Goal: Transaction & Acquisition: Book appointment/travel/reservation

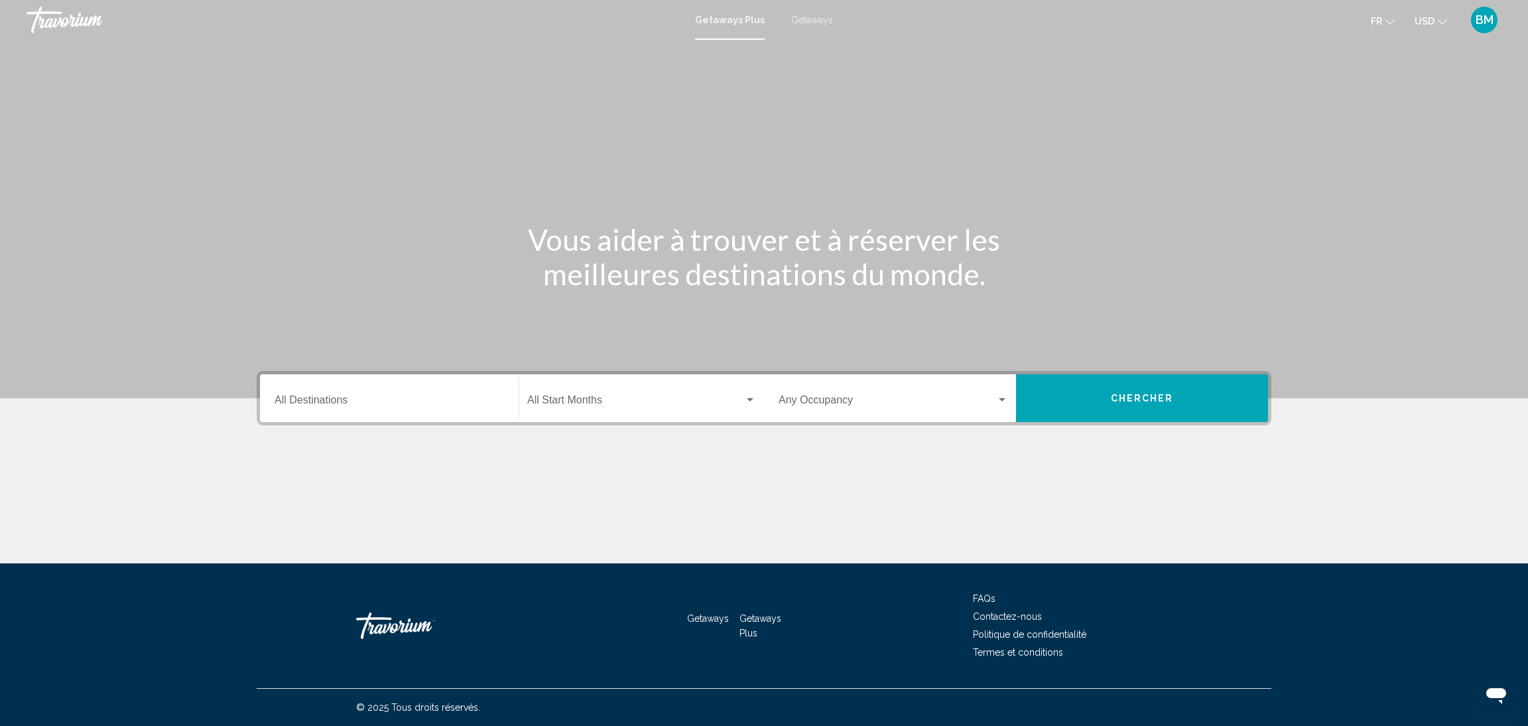
click at [1120, 380] on button "Chercher" at bounding box center [1142, 398] width 252 height 48
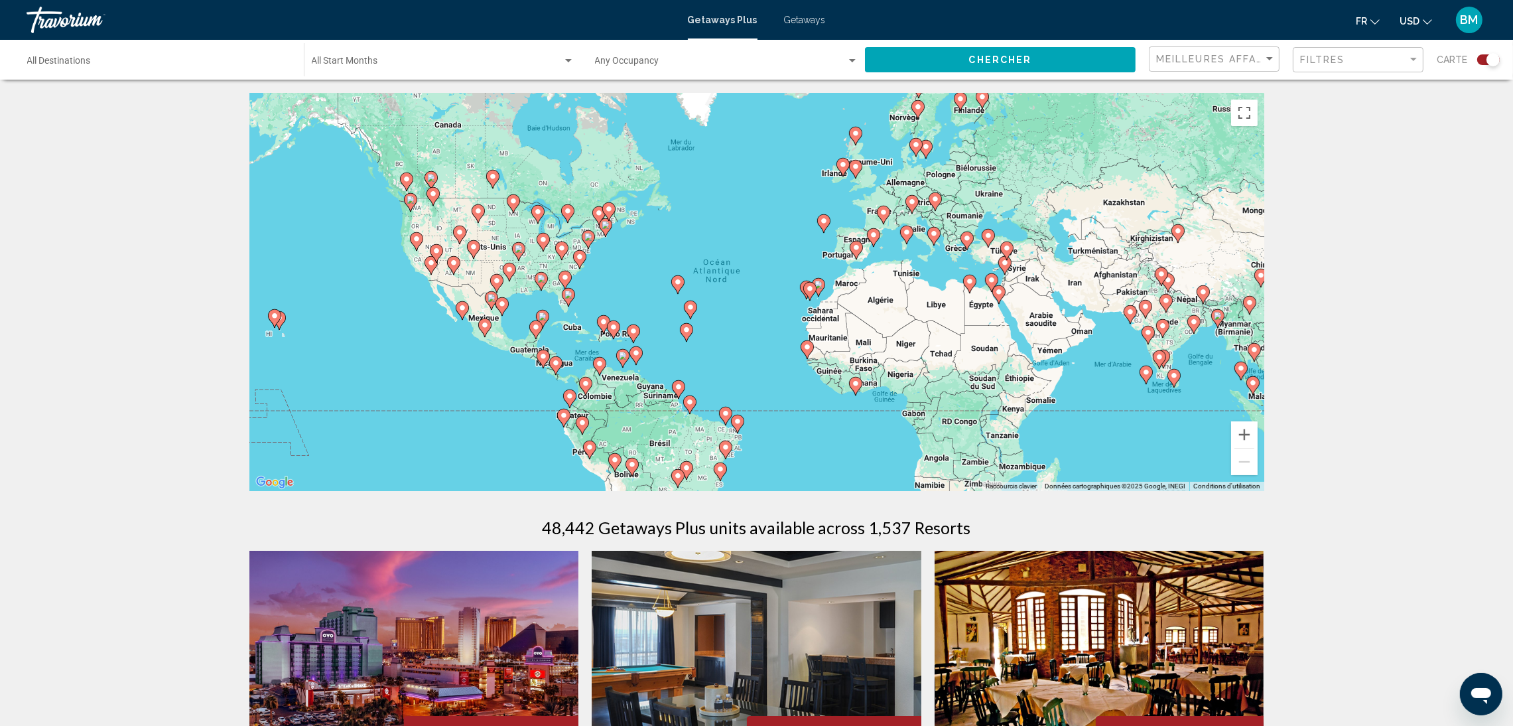
click at [911, 99] on div "Pour activer le glissement avec le clavier, appuyez sur Alt+Entrée. Une fois ce…" at bounding box center [756, 292] width 1015 height 398
click at [917, 100] on icon "Main content" at bounding box center [917, 109] width 13 height 19
type input "**********"
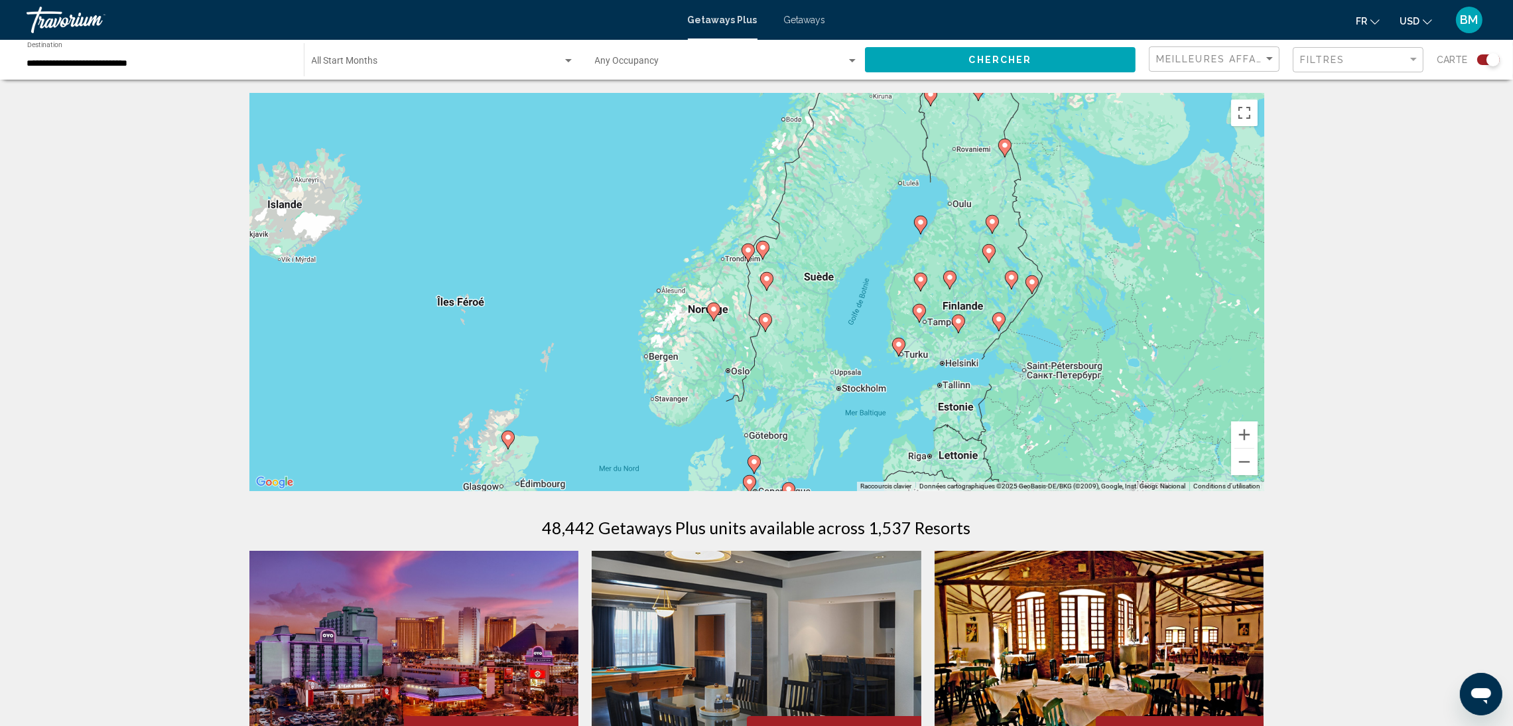
click at [714, 307] on image "Main content" at bounding box center [714, 309] width 8 height 8
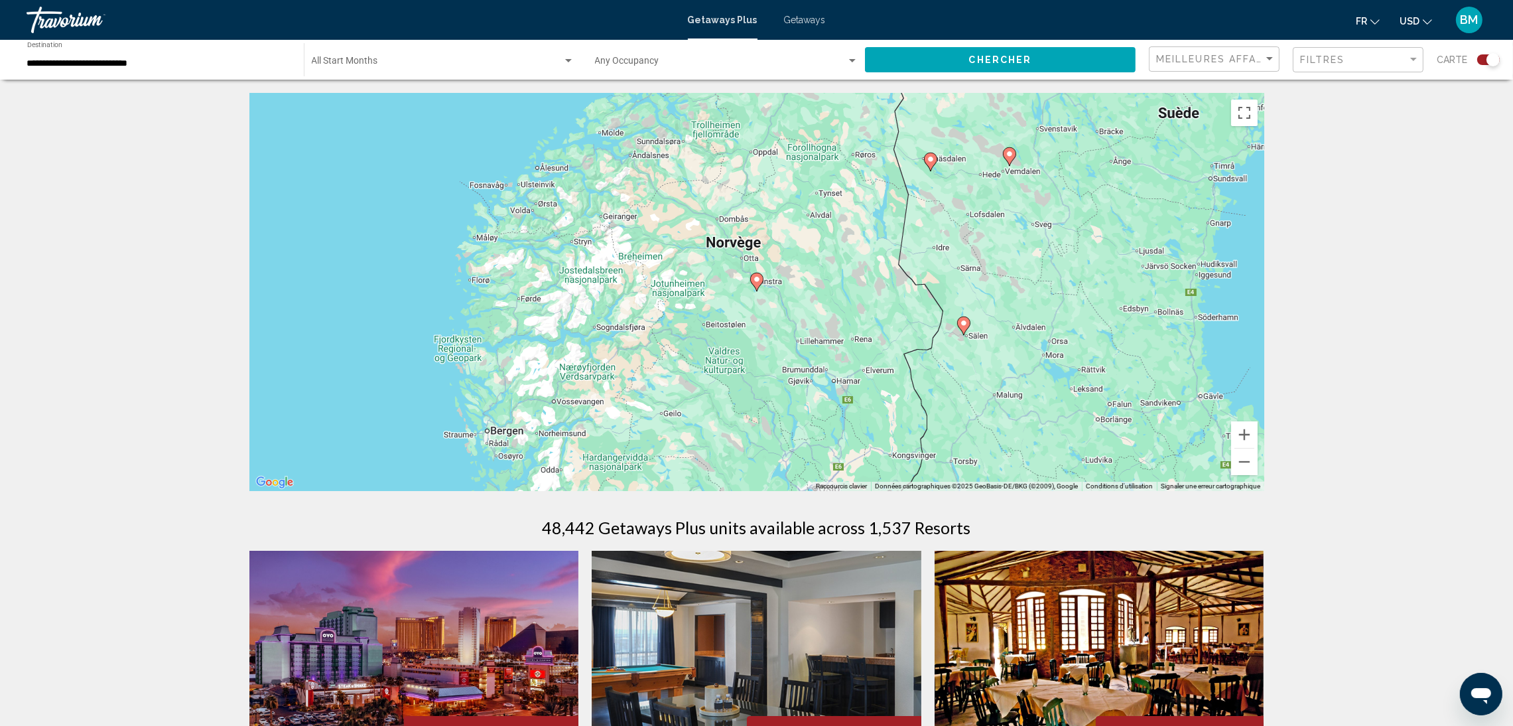
click at [756, 281] on image "Main content" at bounding box center [757, 279] width 8 height 8
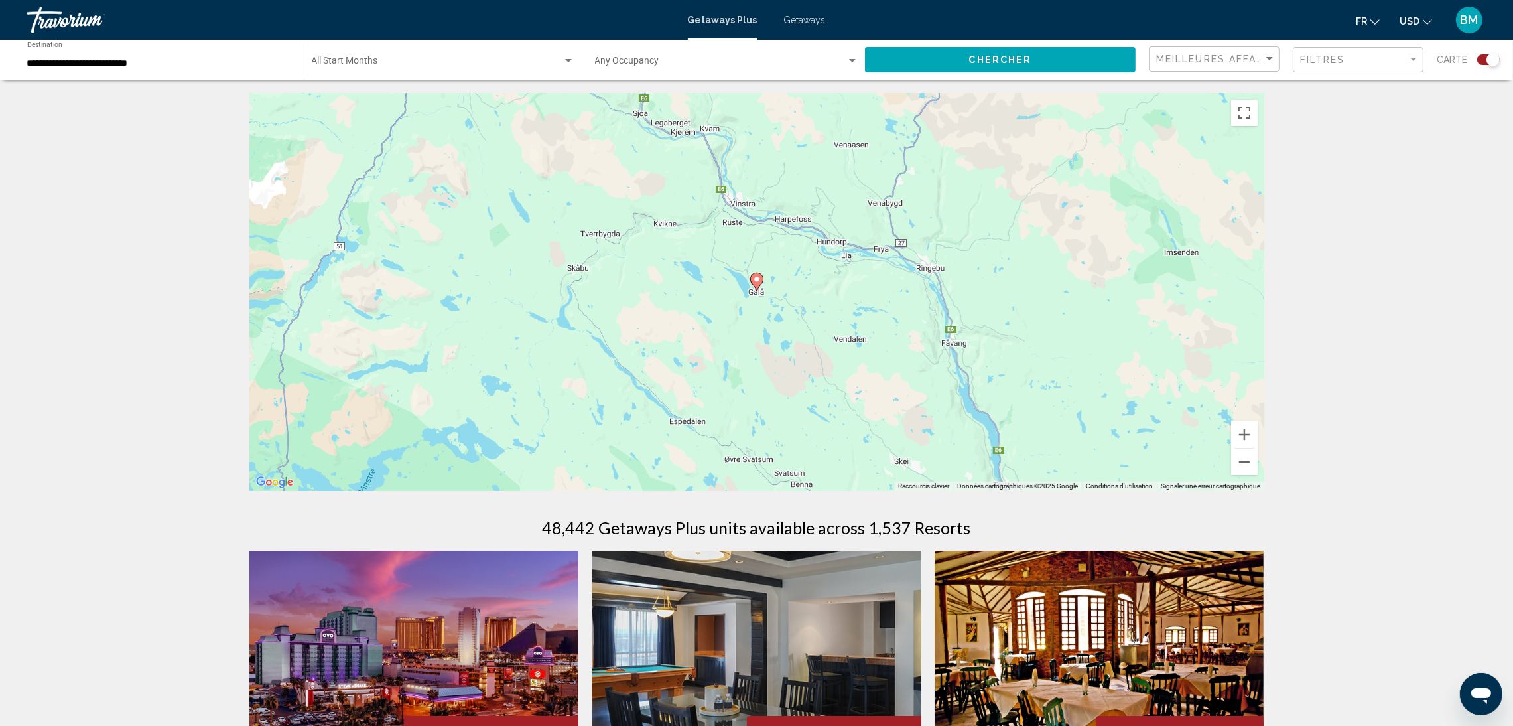
click at [756, 281] on image "Main content" at bounding box center [757, 279] width 8 height 8
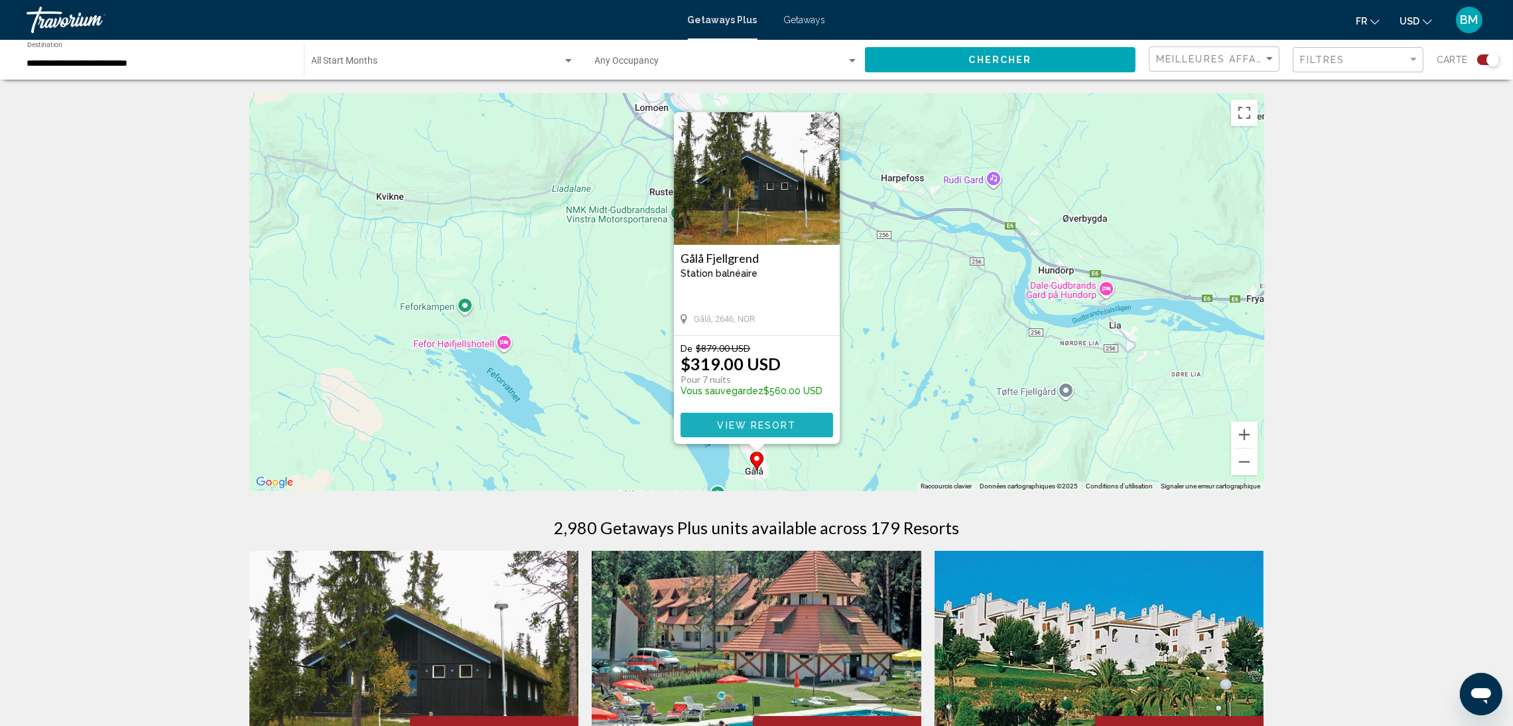
click at [747, 425] on span "View Resort" at bounding box center [756, 425] width 79 height 11
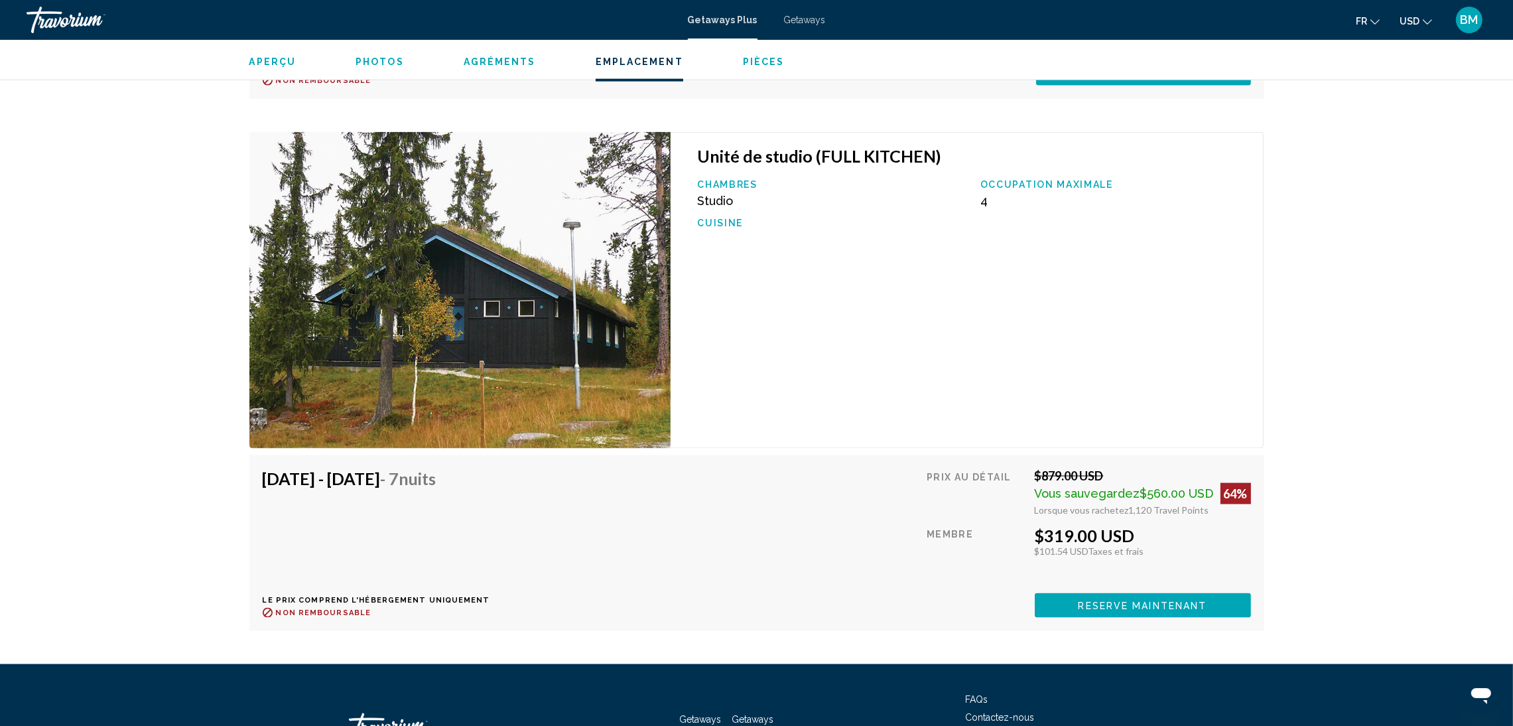
scroll to position [2592, 0]
